Goal: Entertainment & Leisure: Consume media (video, audio)

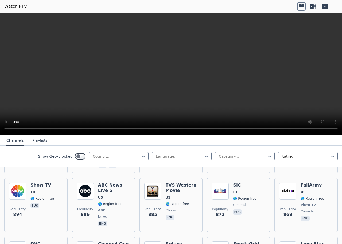
scroll to position [1177, 0]
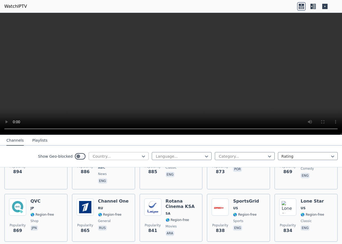
click at [127, 156] on div at bounding box center [116, 156] width 49 height 5
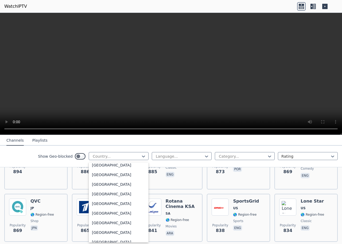
scroll to position [1605, 0]
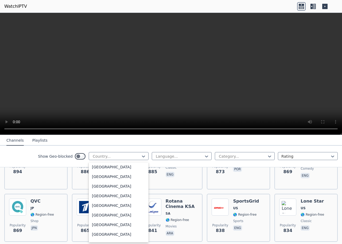
click at [109, 28] on div "[GEOGRAPHIC_DATA]" at bounding box center [119, 23] width 60 height 10
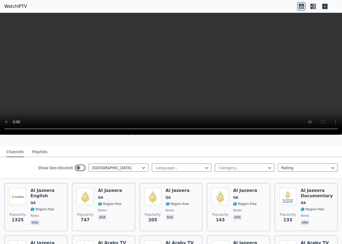
scroll to position [78, 0]
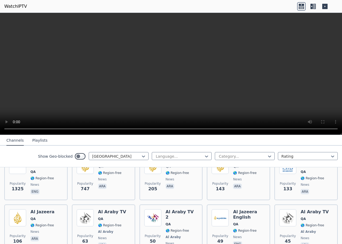
click at [37, 142] on button "Playlists" at bounding box center [39, 141] width 15 height 10
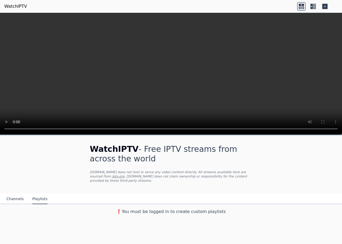
scroll to position [0, 0]
click at [8, 194] on button "Channels" at bounding box center [14, 199] width 17 height 10
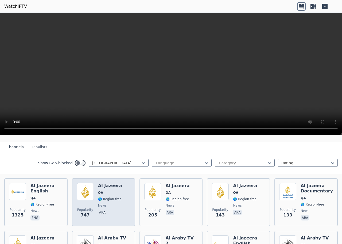
scroll to position [80, 0]
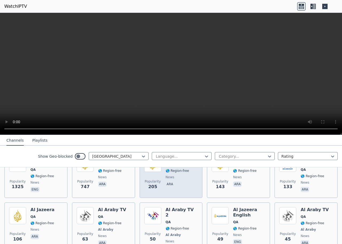
click at [166, 184] on div "Al Jazeera QA 🌎 Region-free news ara" at bounding box center [178, 174] width 24 height 39
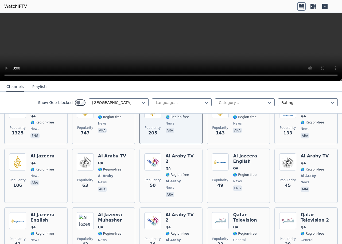
click at [305, 4] on icon at bounding box center [302, 6] width 9 height 9
click at [314, 7] on icon at bounding box center [313, 6] width 9 height 9
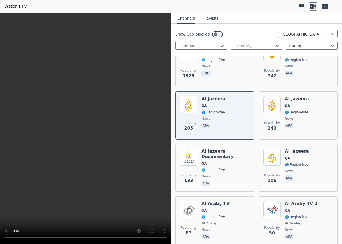
click at [326, 7] on icon at bounding box center [325, 6] width 5 height 5
